Goal: Information Seeking & Learning: Learn about a topic

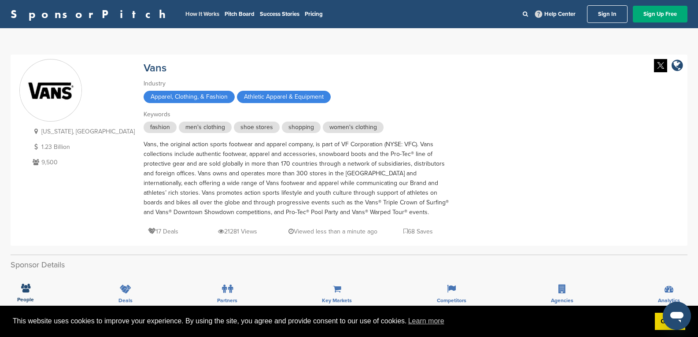
click at [185, 12] on link "How It Works" at bounding box center [202, 14] width 34 height 7
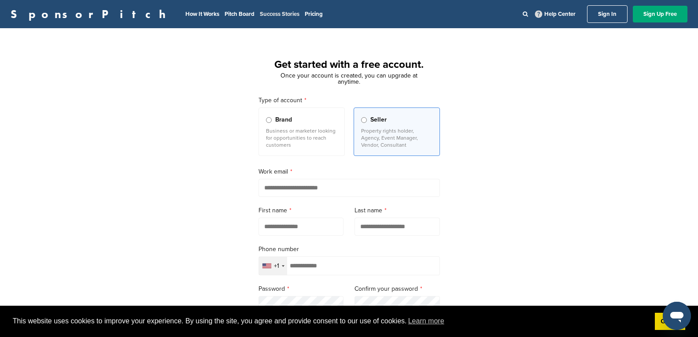
click at [260, 10] on li "Success Stories" at bounding box center [280, 14] width 40 height 10
click at [260, 12] on link "Success Stories" at bounding box center [280, 14] width 40 height 7
